Goal: Task Accomplishment & Management: Manage account settings

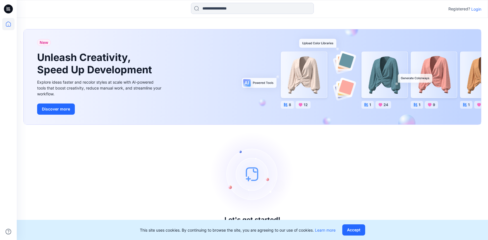
click at [477, 9] on p "Login" at bounding box center [476, 9] width 10 height 6
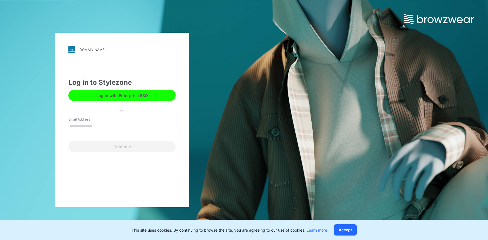
click at [89, 126] on input "Email Address" at bounding box center [121, 126] width 107 height 8
type input "**********"
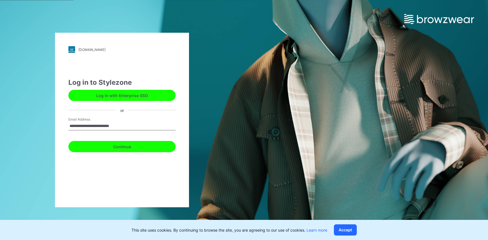
click at [116, 145] on button "Continue" at bounding box center [121, 146] width 107 height 11
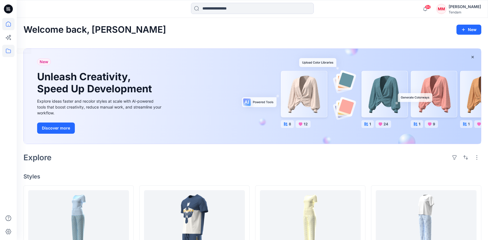
click at [9, 49] on icon at bounding box center [8, 51] width 12 height 12
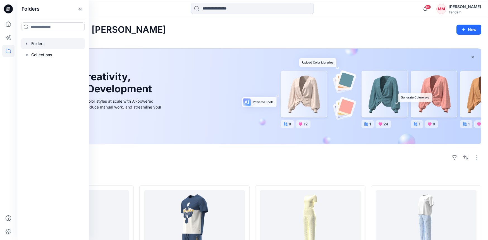
click at [49, 44] on div at bounding box center [53, 43] width 64 height 11
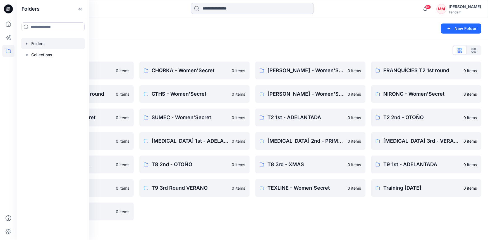
click at [202, 29] on div "Folders" at bounding box center [230, 29] width 414 height 8
